Goal: Task Accomplishment & Management: Manage account settings

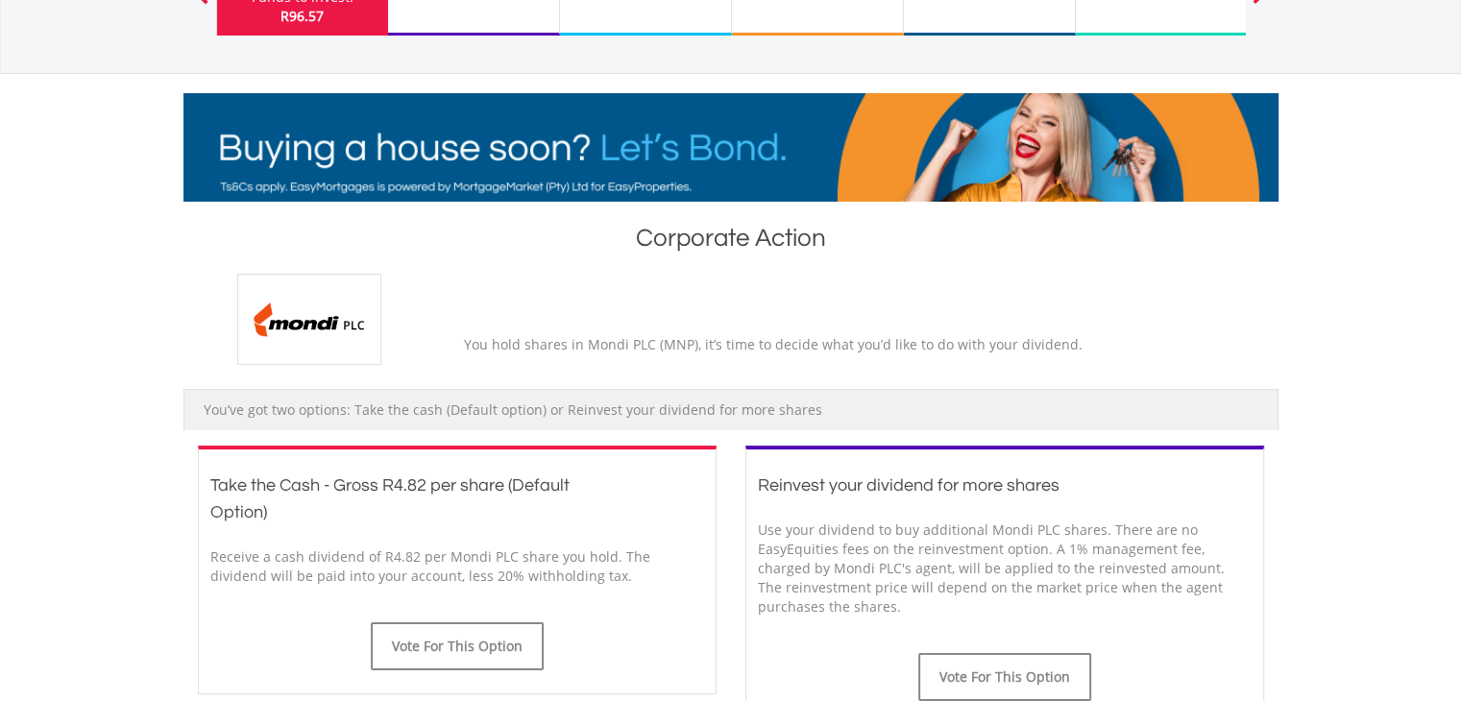
scroll to position [384, 0]
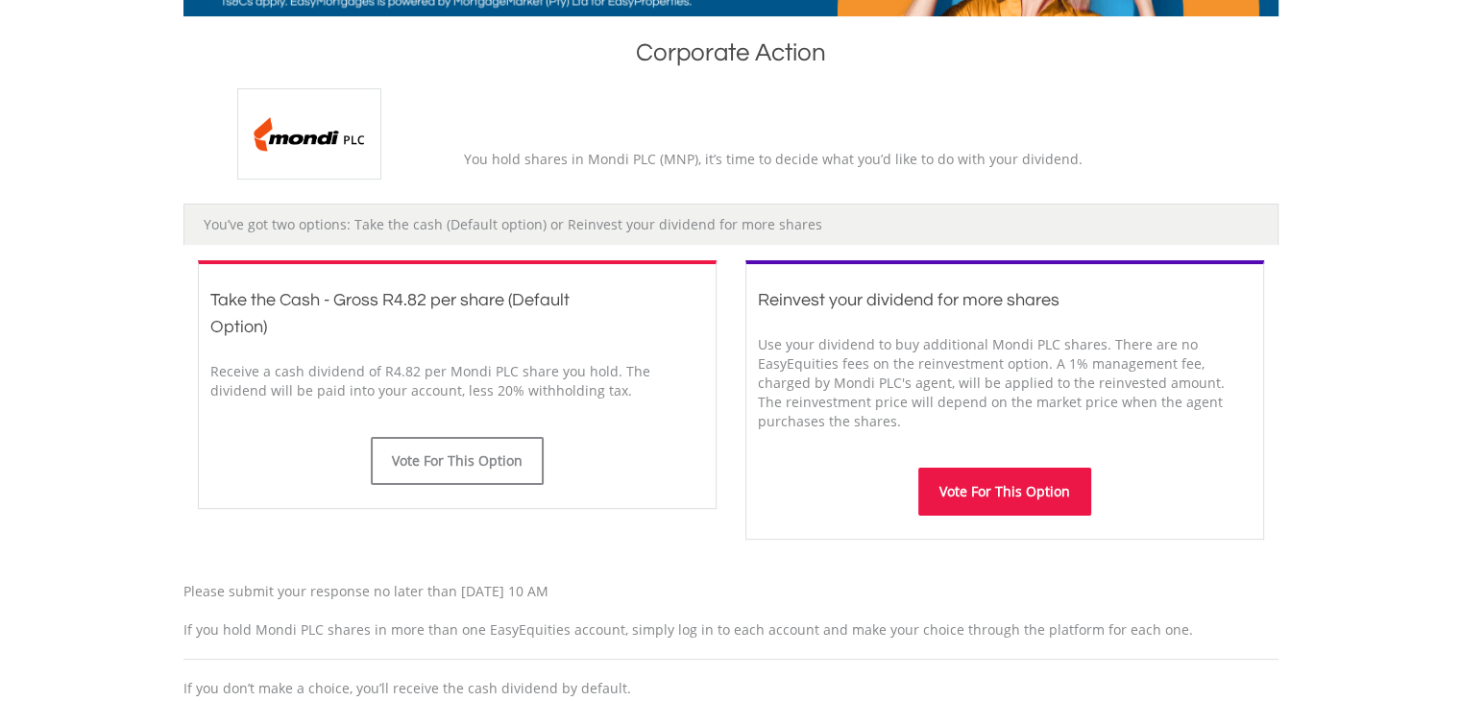
click at [996, 495] on button "Vote For This Option" at bounding box center [1005, 492] width 173 height 48
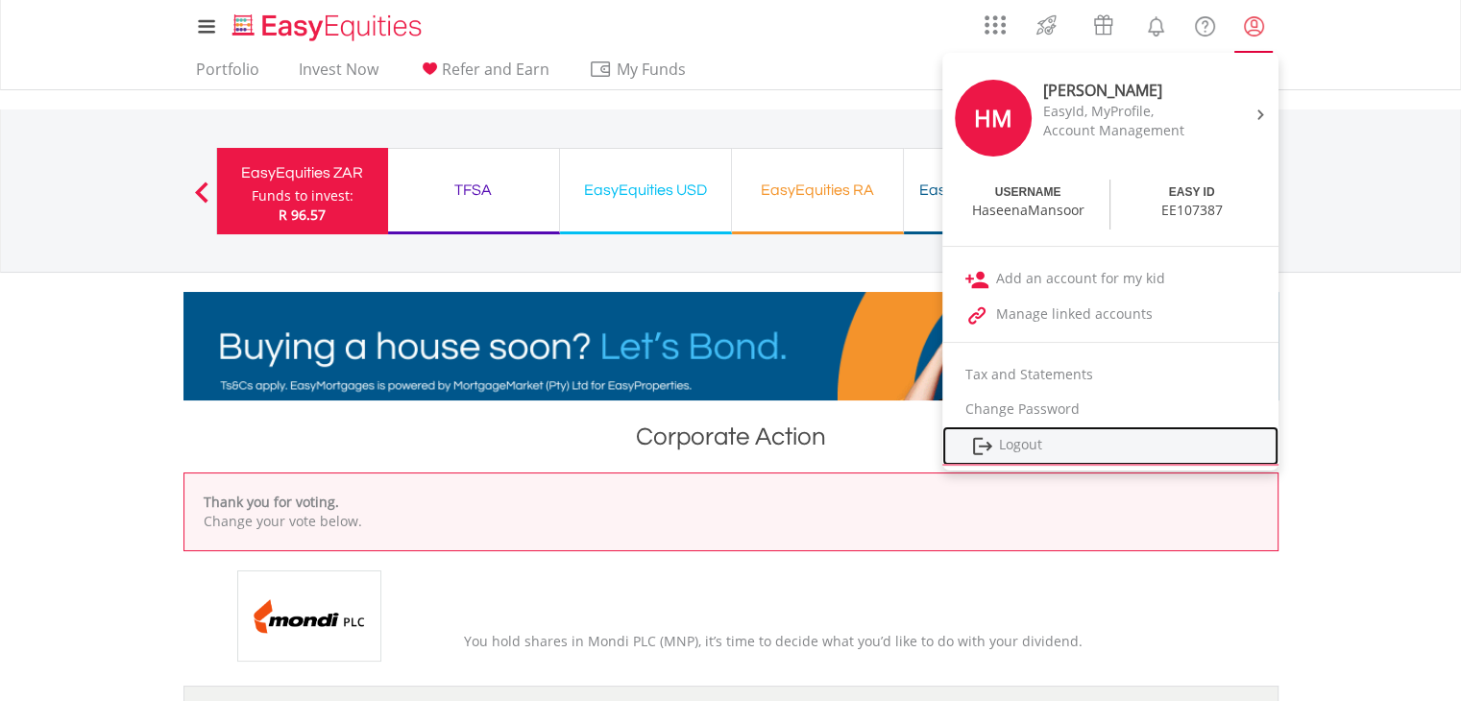
click at [1018, 436] on link "Logout" at bounding box center [1111, 446] width 336 height 39
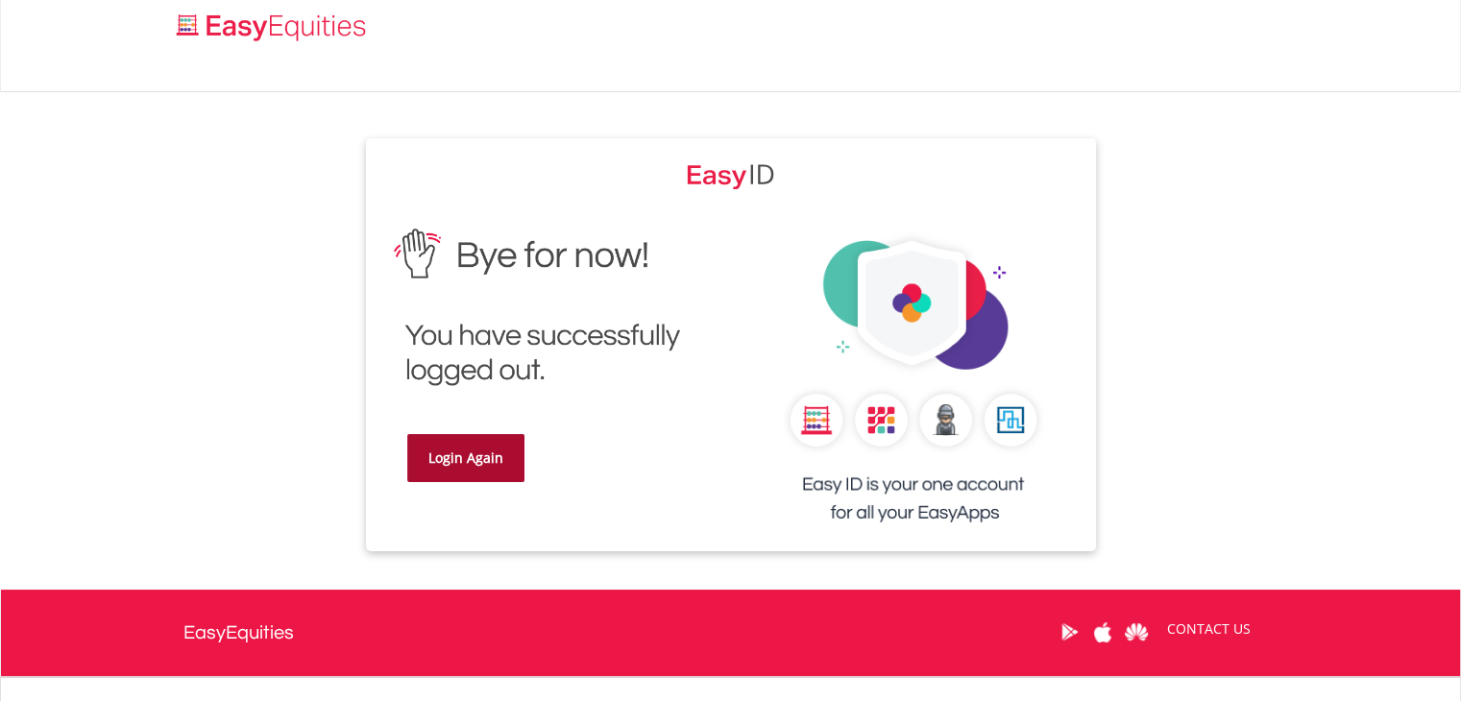
click at [475, 462] on link "Login Again" at bounding box center [465, 458] width 117 height 48
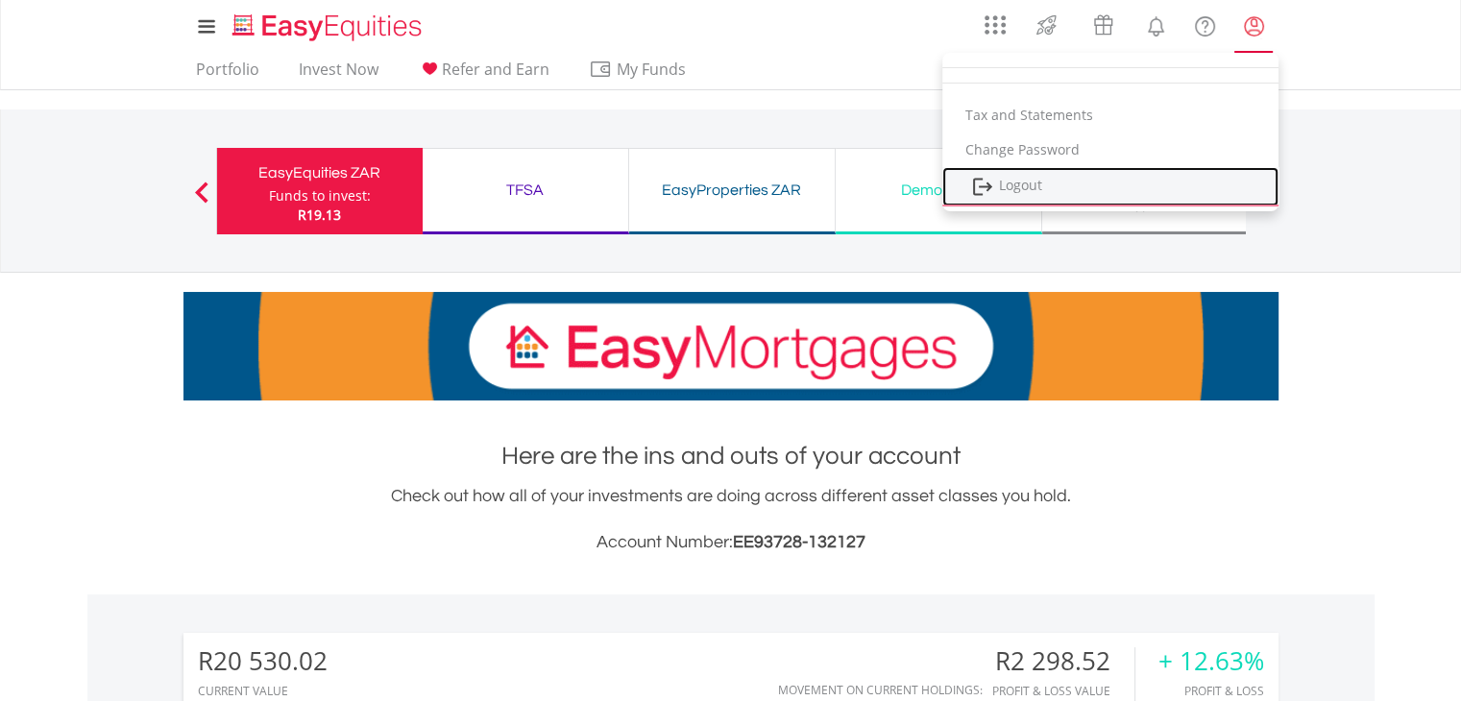
click at [1000, 184] on link "Logout" at bounding box center [1111, 186] width 336 height 39
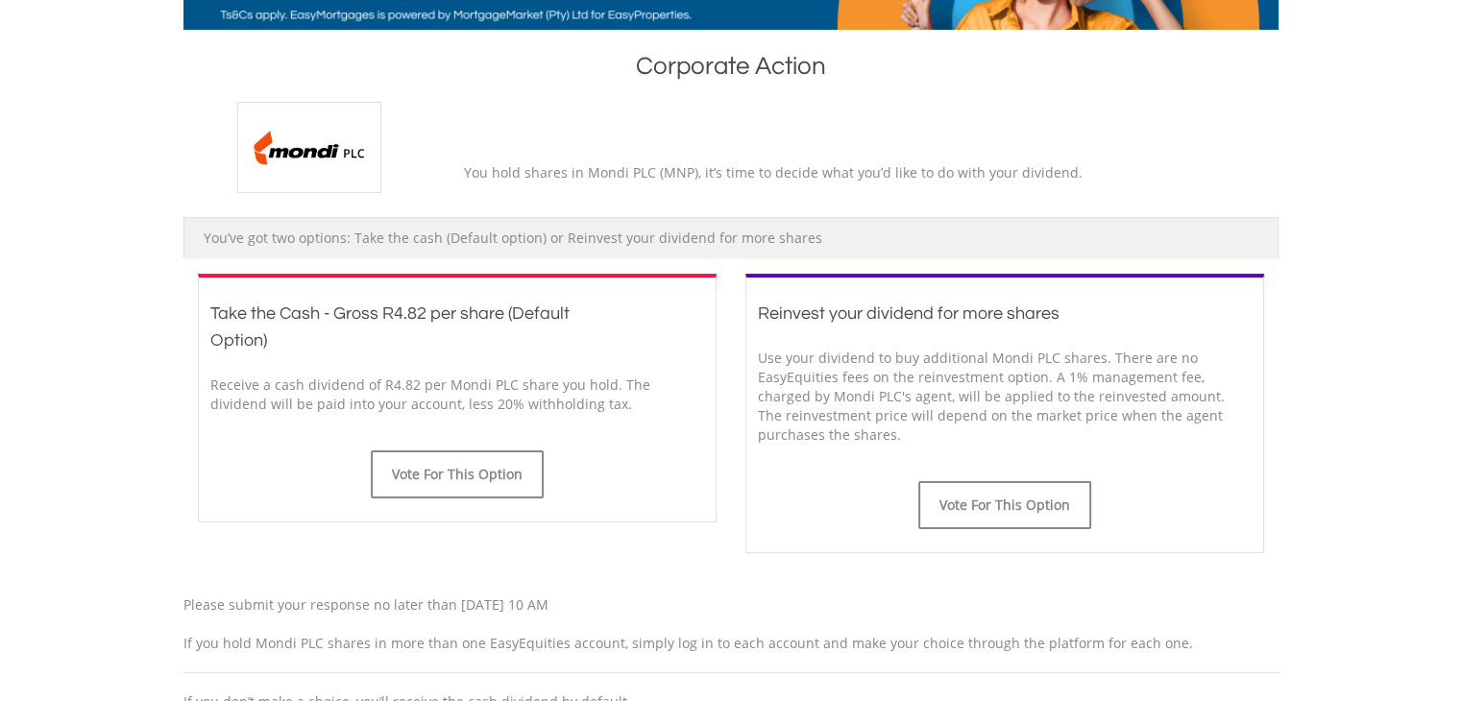
scroll to position [480, 0]
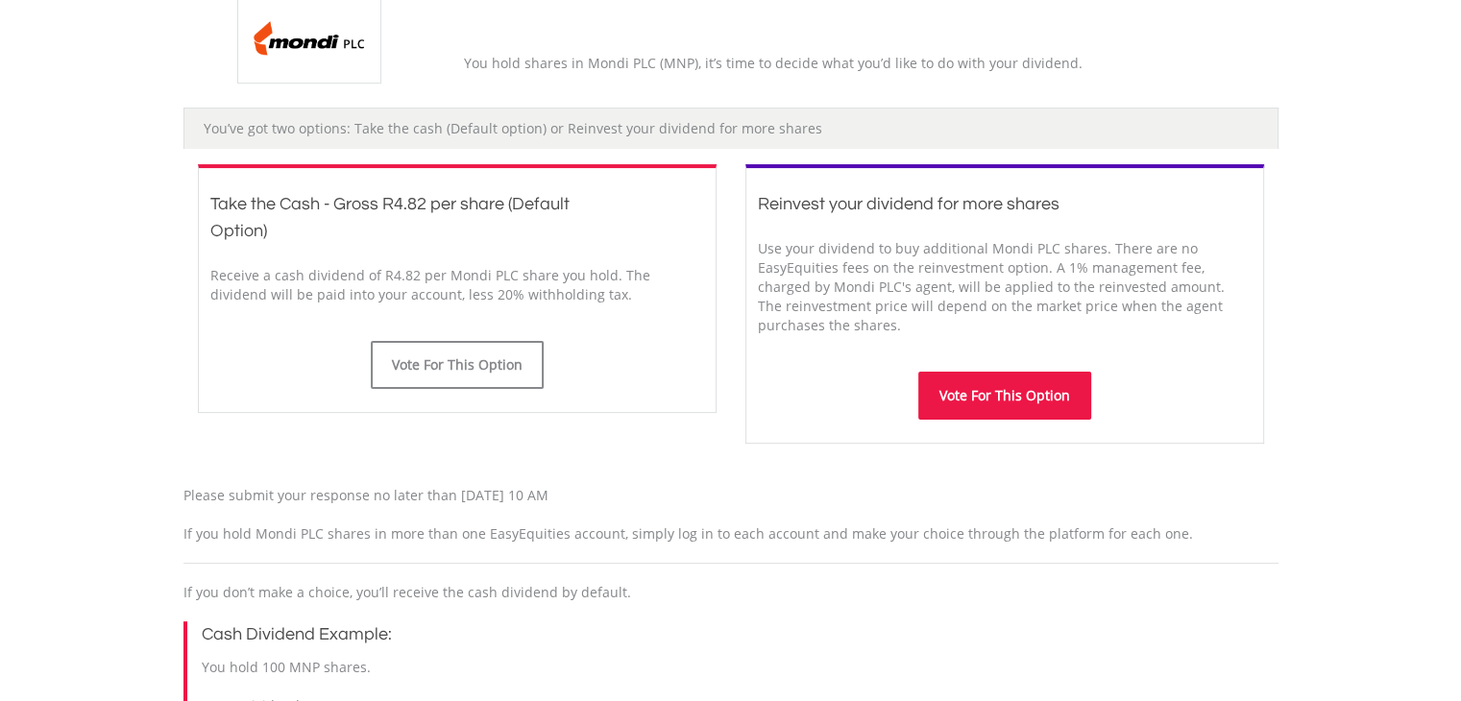
click at [1017, 399] on button "Vote For This Option" at bounding box center [1005, 396] width 173 height 48
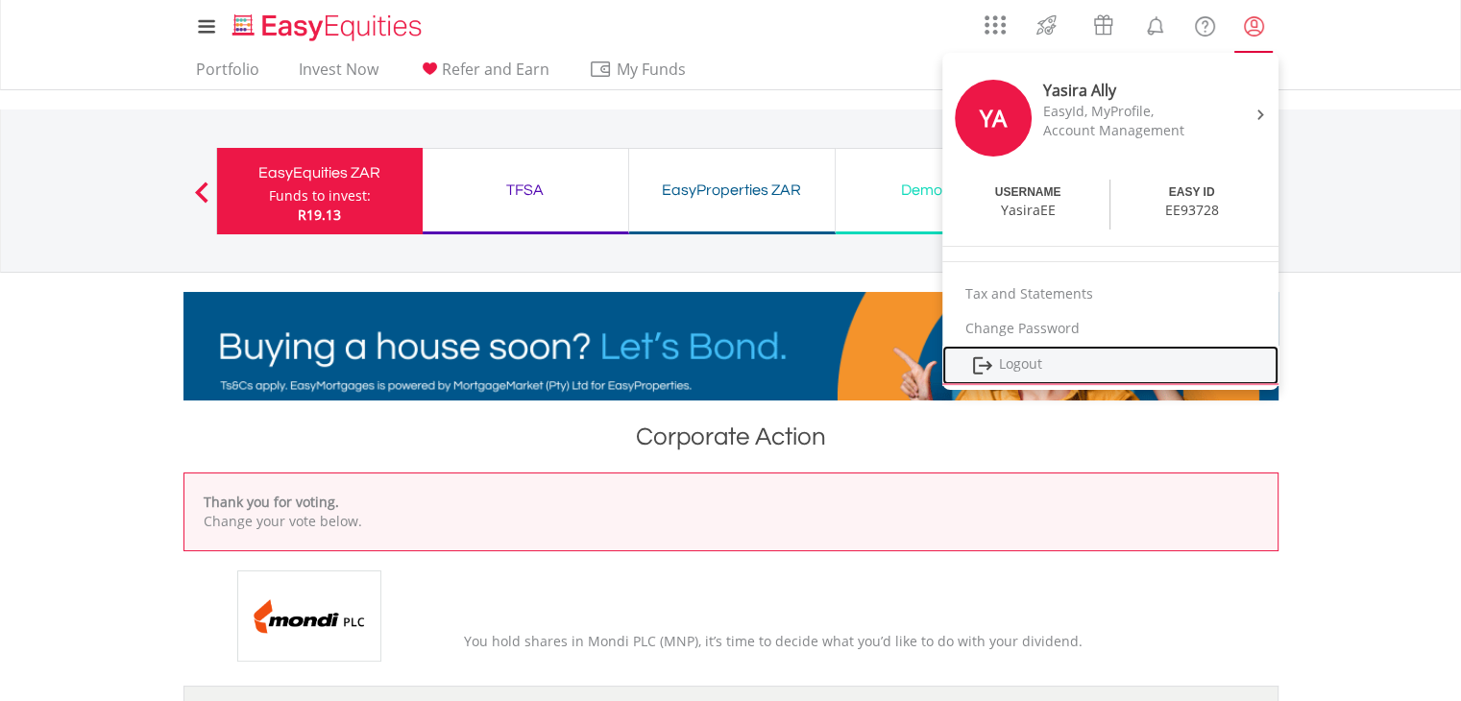
click at [1018, 365] on link "Logout" at bounding box center [1111, 365] width 336 height 39
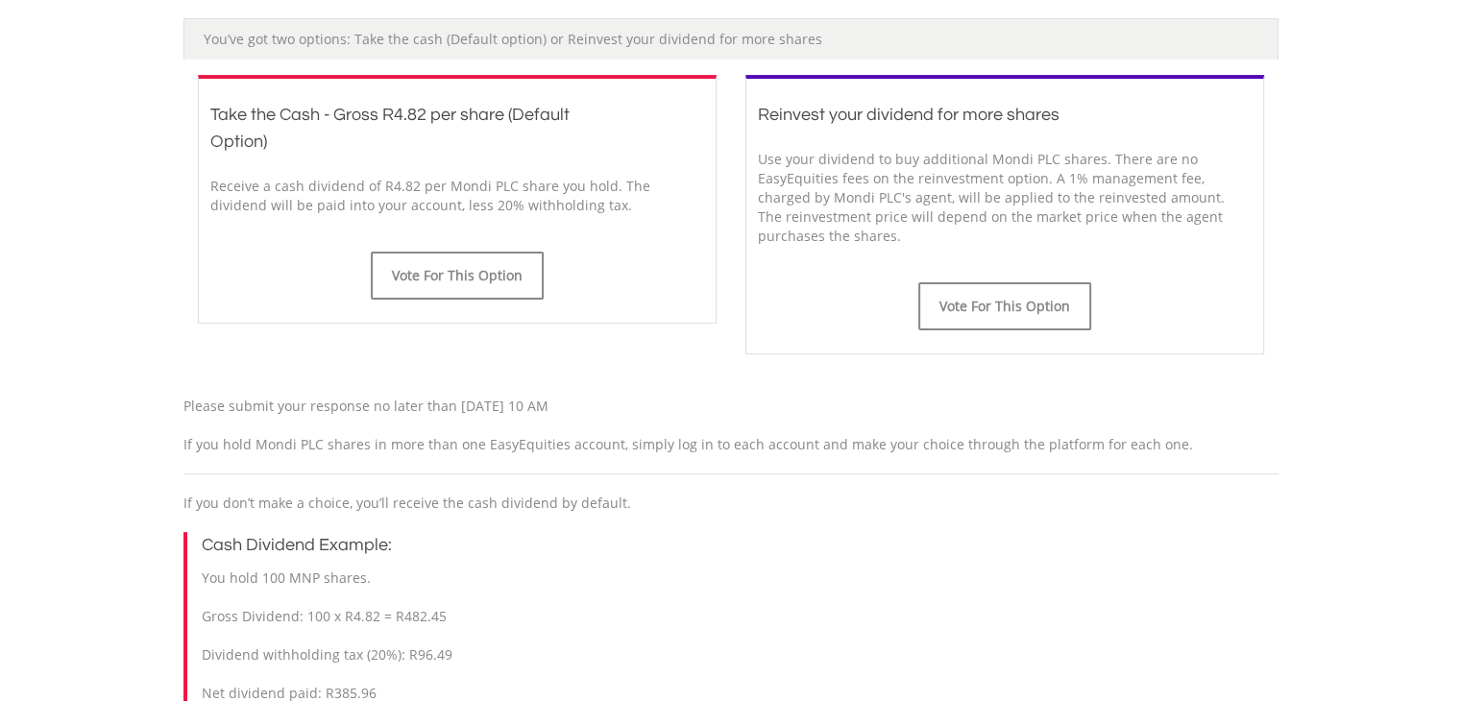
scroll to position [576, 0]
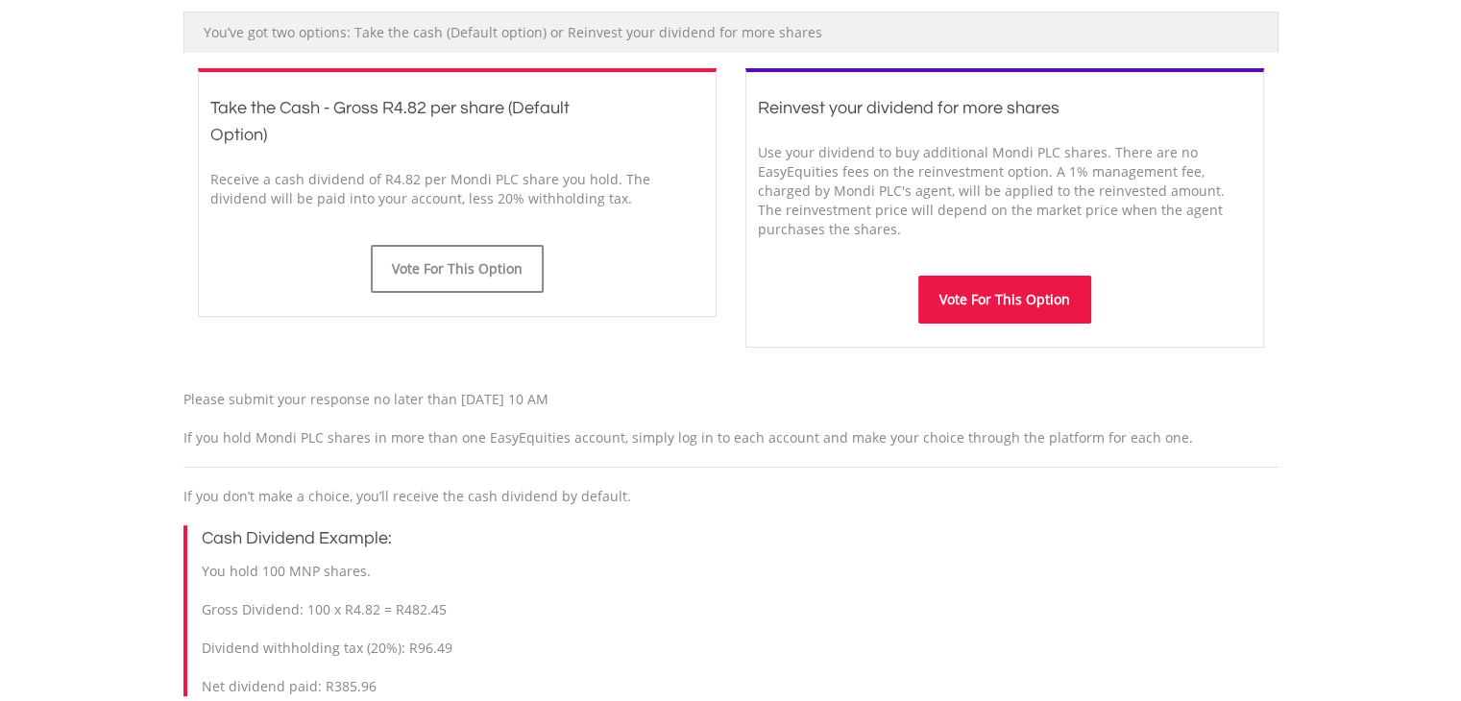
click at [959, 305] on button "Vote For This Option" at bounding box center [1005, 300] width 173 height 48
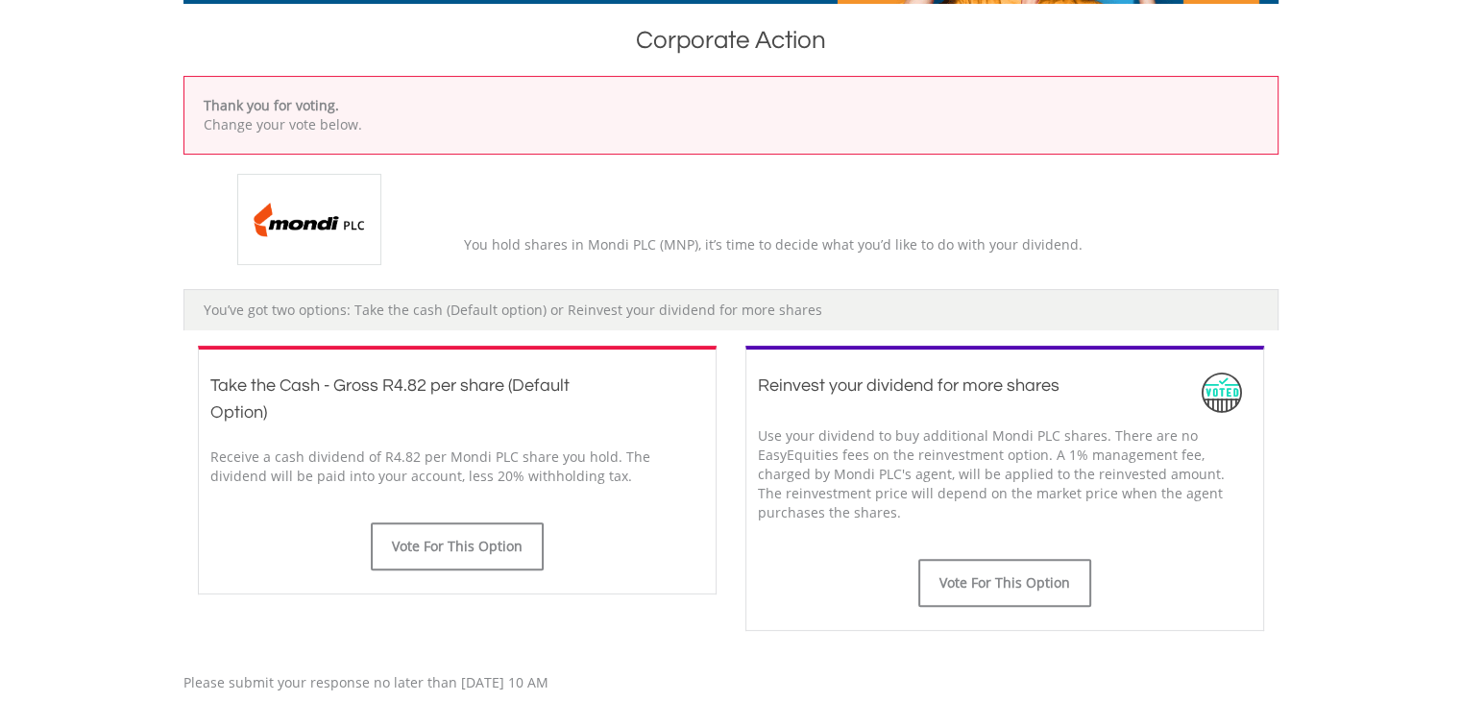
scroll to position [673, 0]
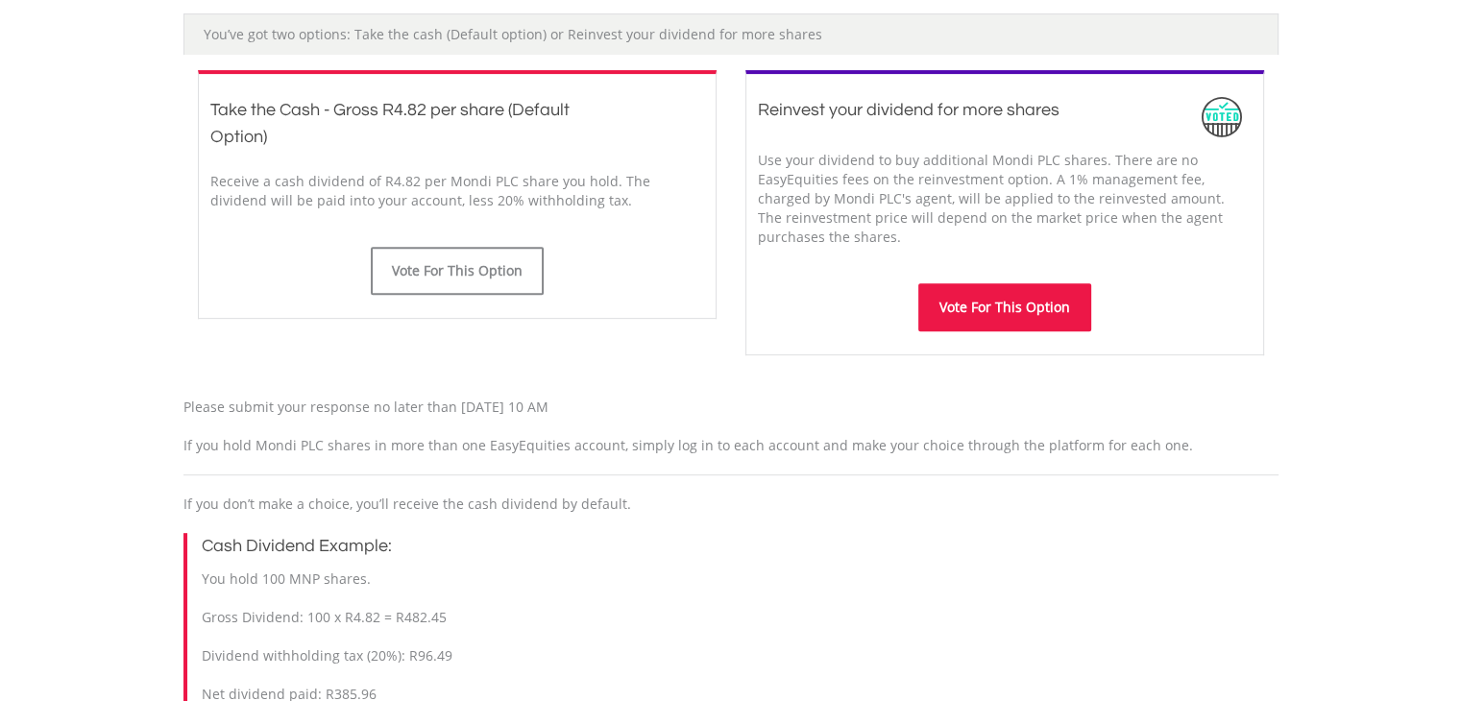
click at [1022, 310] on button "Vote For This Option" at bounding box center [1005, 307] width 173 height 48
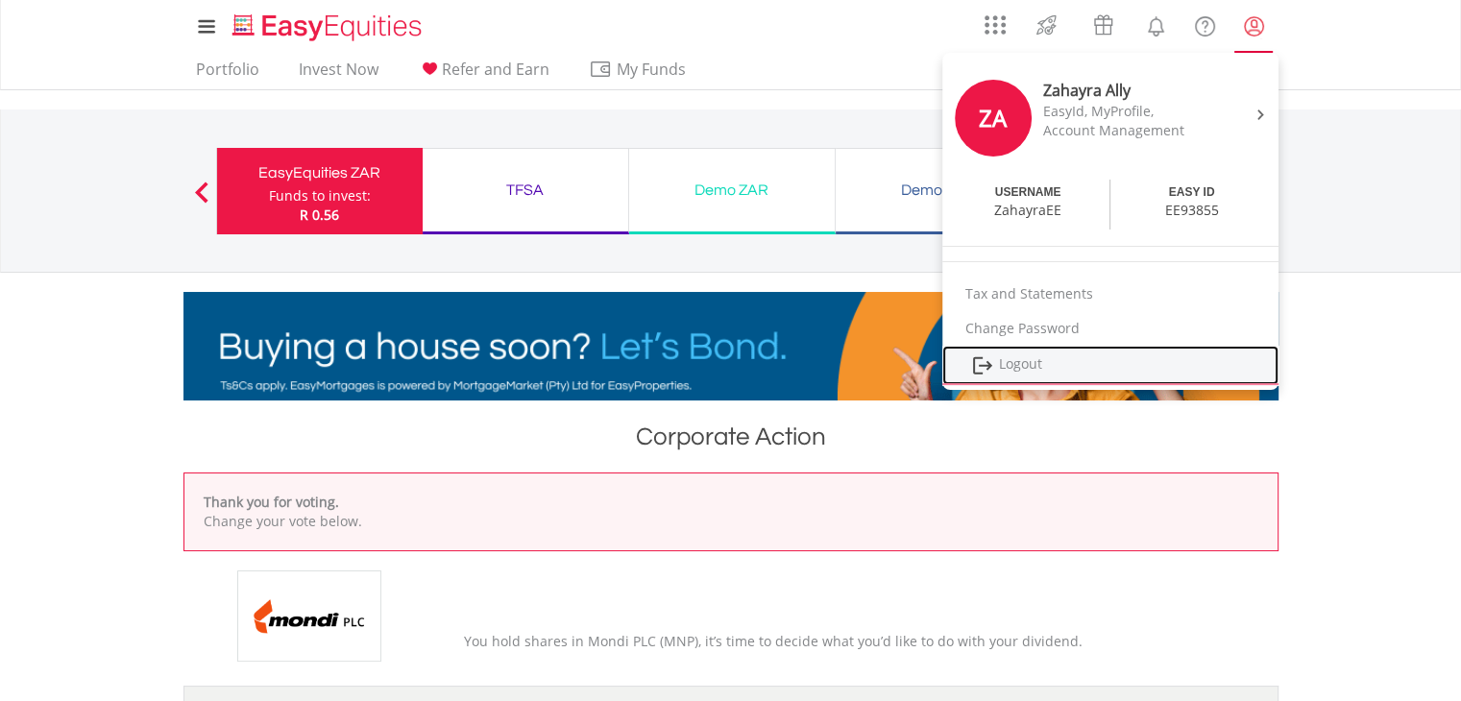
click at [1053, 350] on link "Logout" at bounding box center [1111, 365] width 336 height 39
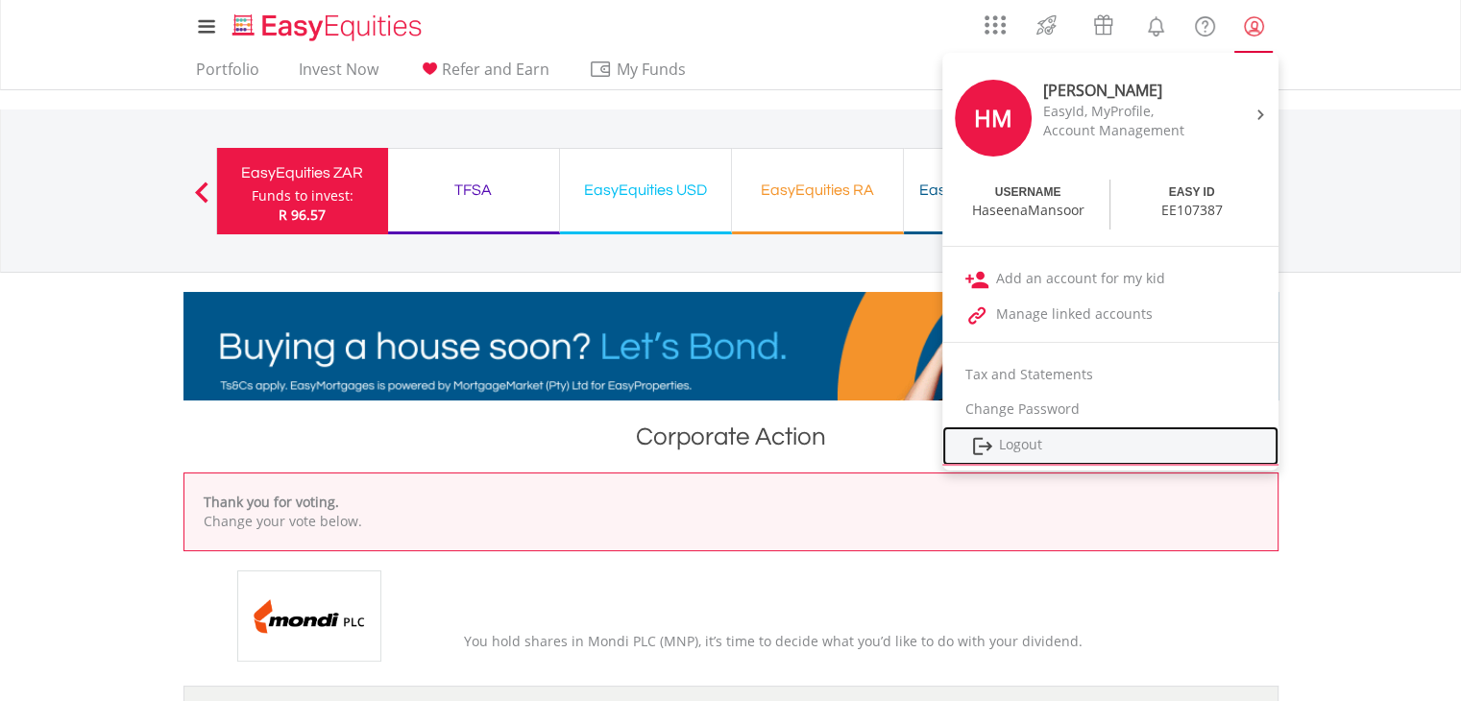
click at [1053, 440] on link "Logout" at bounding box center [1111, 446] width 336 height 39
click at [1048, 433] on link "Logout" at bounding box center [1111, 446] width 336 height 39
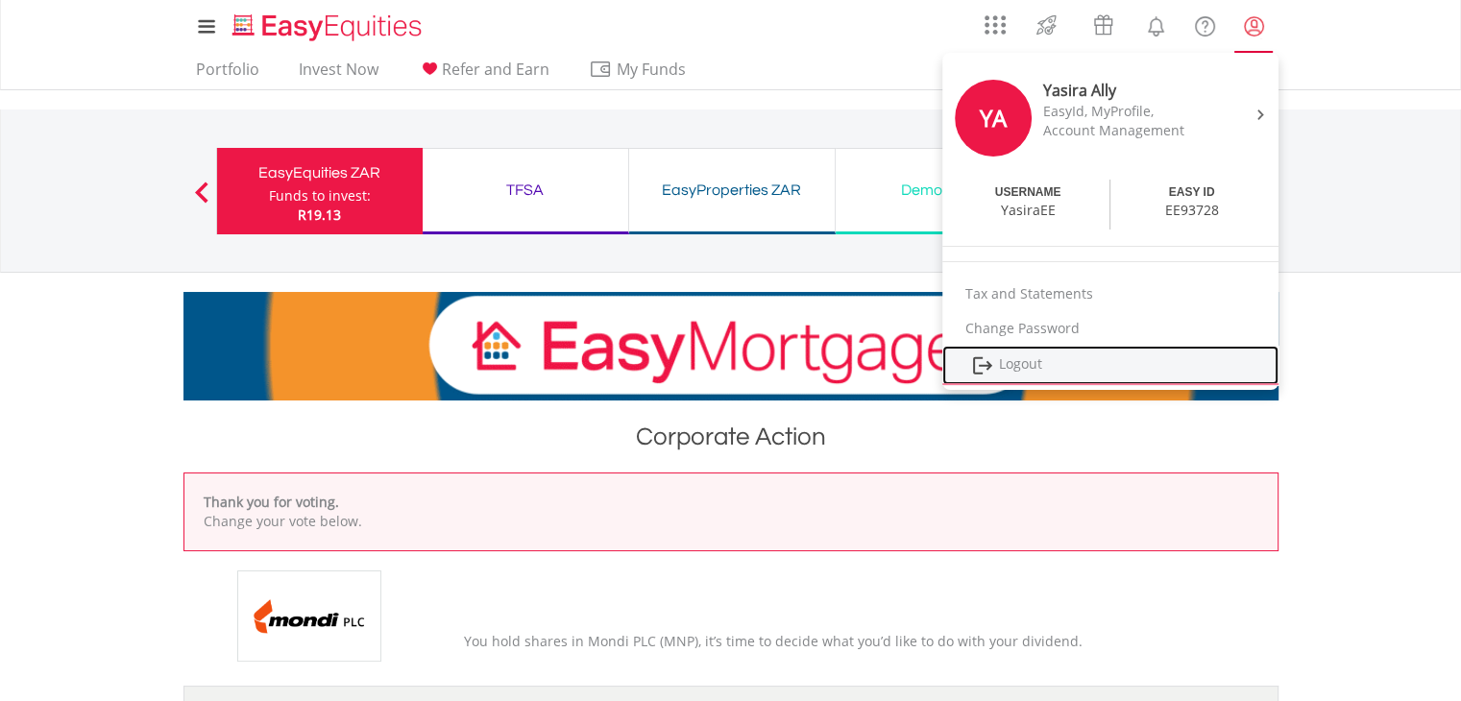
click at [1011, 376] on link "Logout" at bounding box center [1111, 365] width 336 height 39
